Goal: Information Seeking & Learning: Learn about a topic

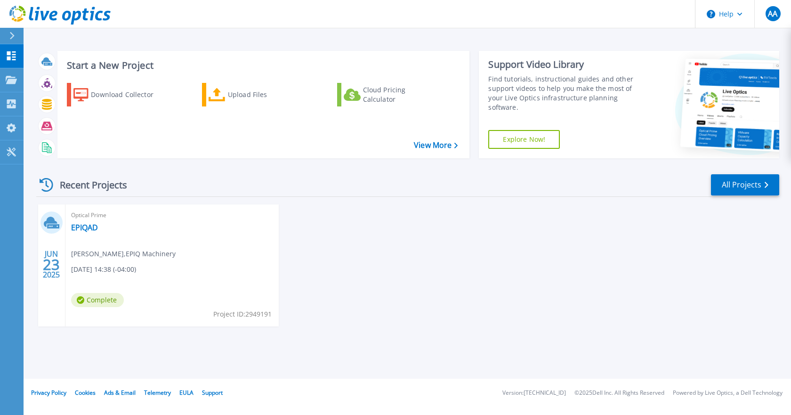
click at [87, 221] on div "Optical Prime EPIQAD Akli Akhelak , EPIQ Machinery 06/23/2025, 14:38 (-04:00) C…" at bounding box center [171, 265] width 213 height 122
click at [83, 227] on link "EPIQAD" at bounding box center [84, 227] width 27 height 9
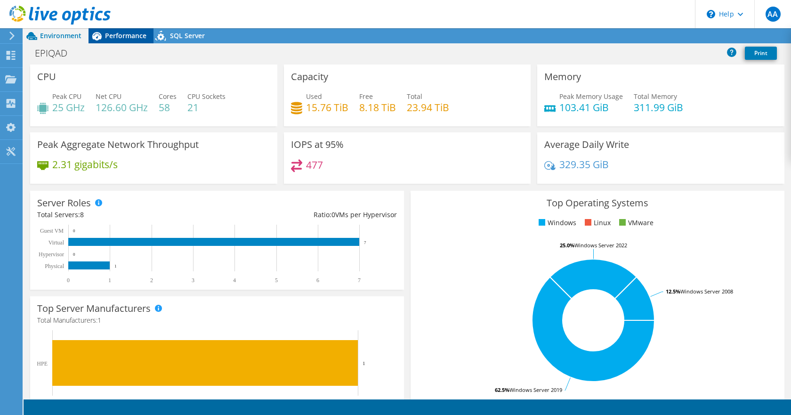
click at [122, 33] on span "Performance" at bounding box center [125, 35] width 41 height 9
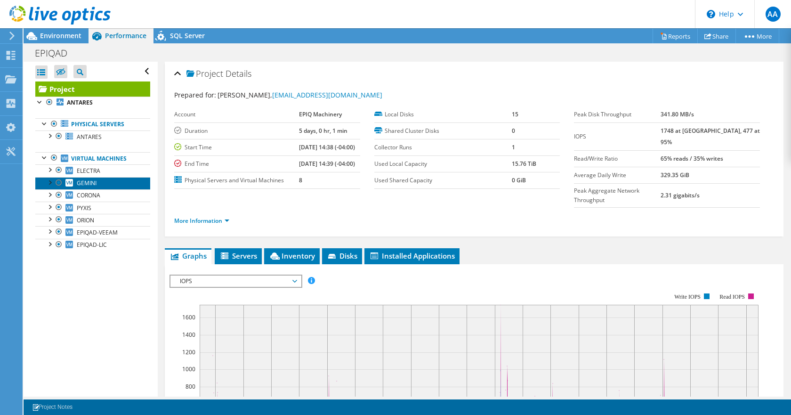
click at [109, 185] on link "GEMINI" at bounding box center [92, 183] width 115 height 12
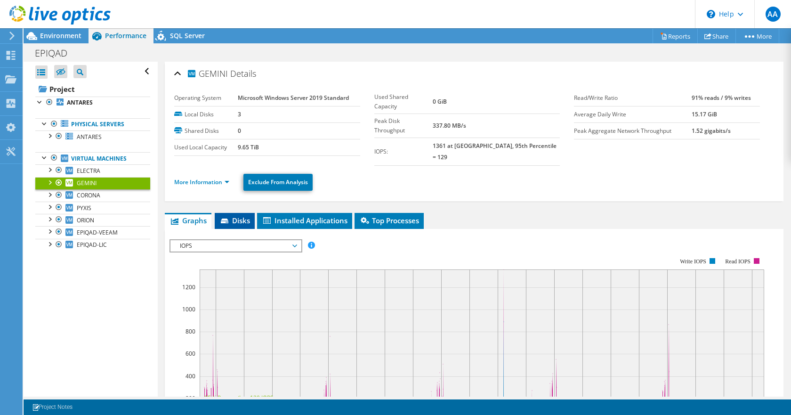
click at [249, 216] on span "Disks" at bounding box center [234, 220] width 31 height 9
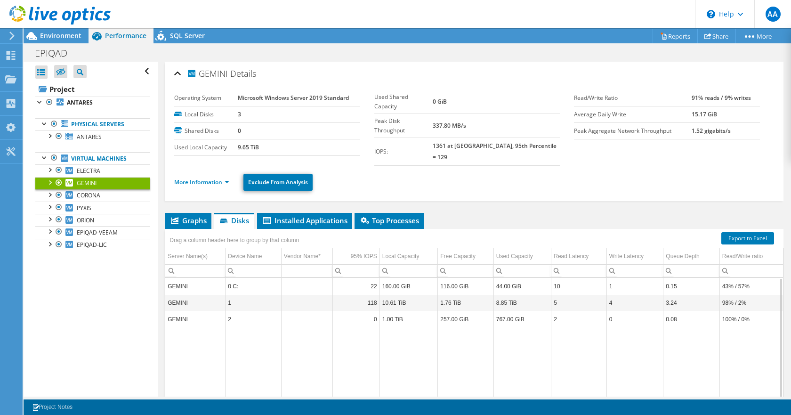
click at [186, 295] on td "GEMINI" at bounding box center [195, 302] width 60 height 16
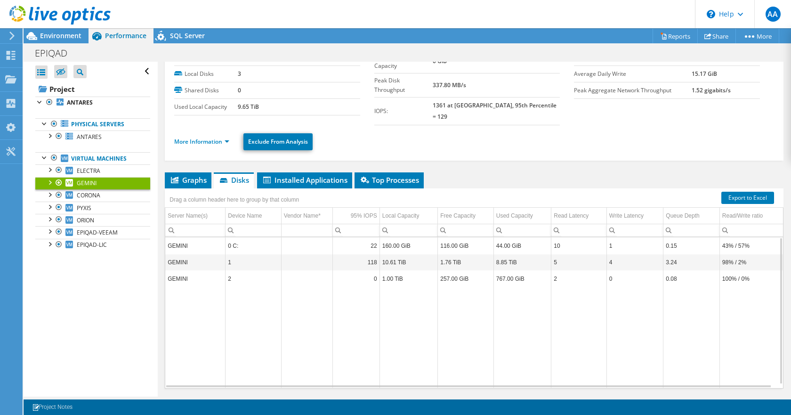
scroll to position [11, 0]
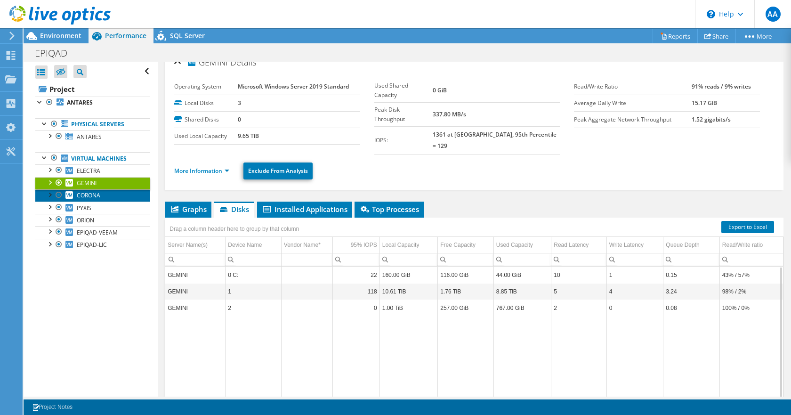
click at [99, 194] on span "CORONA" at bounding box center [89, 195] width 24 height 8
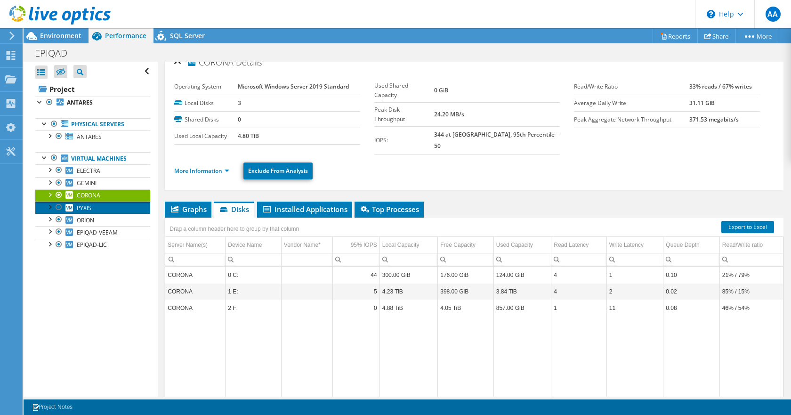
click at [97, 210] on link "PYXIS" at bounding box center [92, 208] width 115 height 12
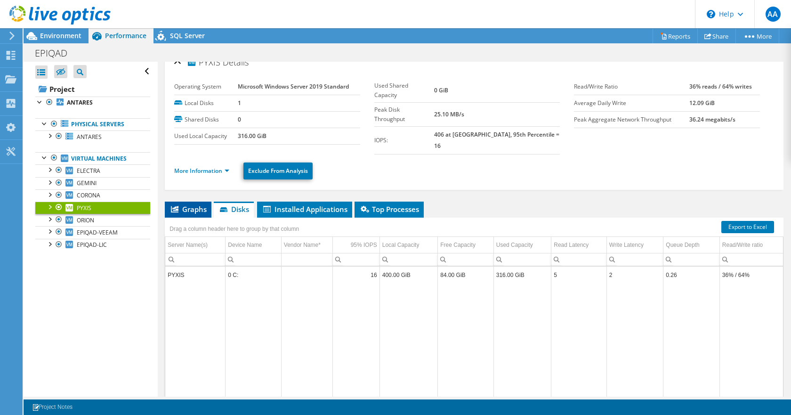
click at [208, 202] on li "Graphs" at bounding box center [188, 210] width 47 height 16
